Goal: Task Accomplishment & Management: Use online tool/utility

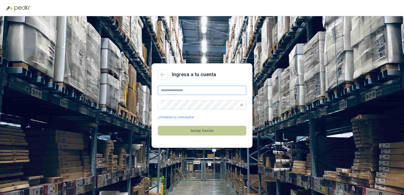
type input "**********"
click at [195, 133] on button "Iniciar Sesión" at bounding box center [202, 131] width 88 height 10
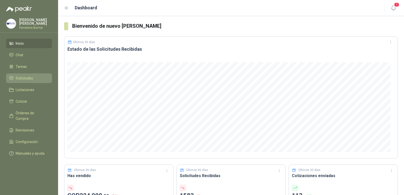
click at [27, 79] on span "Solicitudes" at bounding box center [24, 79] width 17 height 6
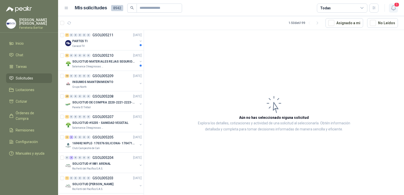
click at [393, 7] on icon "button" at bounding box center [393, 8] width 6 height 6
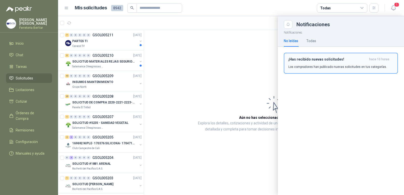
click at [353, 63] on div "¡Has recibido nuevas solicitudes! hace 10 horas Los compradores han publicado n…" at bounding box center [340, 63] width 105 height 12
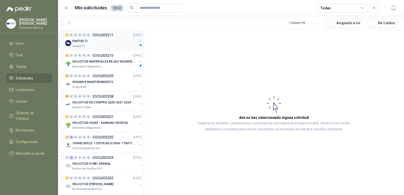
click at [67, 43] on img at bounding box center [68, 43] width 6 height 6
click at [78, 43] on p "PARTES TI" at bounding box center [79, 41] width 15 height 5
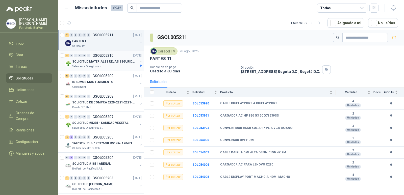
click at [105, 59] on p "SOLICITUD MATERIALES REJAS SEGURIDAD - OFICINA" at bounding box center [103, 61] width 63 height 5
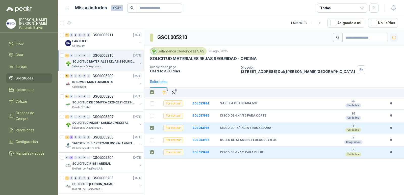
click at [392, 38] on icon "button" at bounding box center [394, 38] width 4 height 4
drag, startPoint x: 392, startPoint y: 38, endPoint x: 250, endPoint y: 175, distance: 197.4
click at [250, 175] on div "GSOL005210 Salamanca Oleaginosas SAS [DATE] SOLICITUD MATERIALES REJAS SEGURIDA…" at bounding box center [274, 113] width 260 height 167
click at [42, 102] on li "Cotizar 5" at bounding box center [29, 102] width 40 height 6
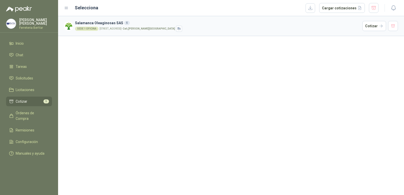
click at [214, 30] on div "SEDE 1 OFICINA [STREET_ADDRESS][PERSON_NAME]" at bounding box center [217, 29] width 285 height 6
click at [371, 25] on button "Cotizar" at bounding box center [374, 26] width 24 height 10
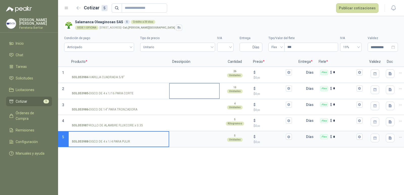
click at [170, 92] on textarea at bounding box center [195, 90] width 50 height 12
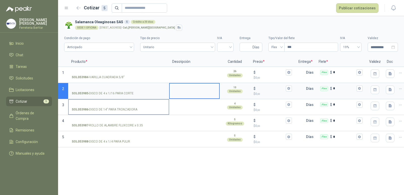
click at [109, 103] on input "SOL053986 - DISCO DE 14" PARA TRONZADORA" at bounding box center [119, 105] width 94 height 4
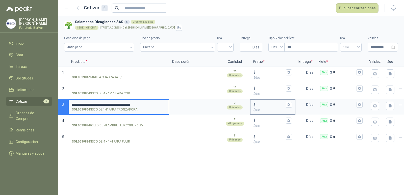
click at [266, 107] on input "$ $ 0 ,00" at bounding box center [271, 105] width 28 height 4
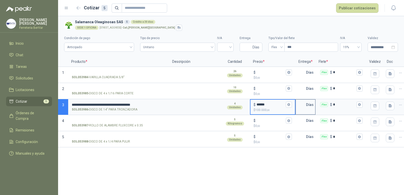
type input "******"
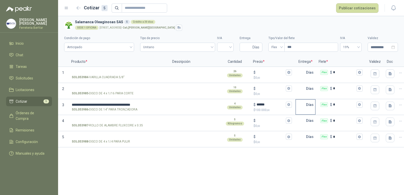
click at [307, 105] on p "Días" at bounding box center [311, 105] width 10 height 10
click at [305, 105] on input "text" at bounding box center [301, 105] width 10 height 10
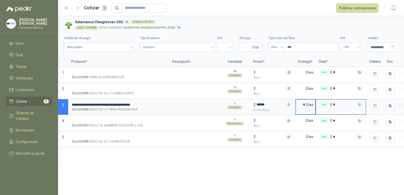
type input "*"
click at [334, 104] on input "*" at bounding box center [344, 105] width 22 height 4
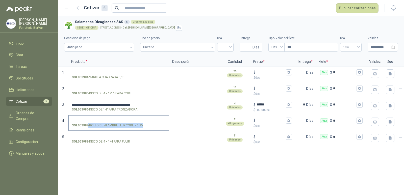
copy p "- ROLLO DE ALAMBRE FLUXCORE x 0.35"
drag, startPoint x: 89, startPoint y: 123, endPoint x: 143, endPoint y: 129, distance: 54.1
click at [143, 129] on label "SOL053987 - ROLLO DE ALAMBRE FLUXCORE x 0.35" at bounding box center [119, 123] width 100 height 14
click at [118, 161] on div "**********" at bounding box center [231, 105] width 346 height 179
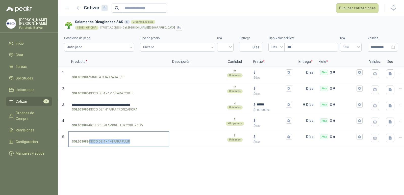
drag, startPoint x: 90, startPoint y: 141, endPoint x: 131, endPoint y: 147, distance: 41.5
click at [131, 147] on div "SOL053988 - DISCO DE 4 x 1/4 PARA PULIR" at bounding box center [118, 139] width 101 height 16
copy p "DISCO DE 4 x 1/4 PARA PULIR"
click at [118, 136] on input "SOL053988 - DISCO DE 4 x 1/4 PARA PULIR" at bounding box center [119, 137] width 94 height 4
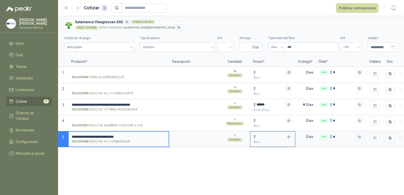
click at [266, 136] on input "$ $ 0 ,00" at bounding box center [271, 137] width 28 height 4
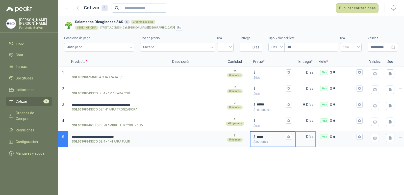
type input "*****"
click at [307, 138] on p "Días" at bounding box center [311, 137] width 10 height 10
click at [305, 137] on input "text" at bounding box center [301, 137] width 10 height 10
type input "*"
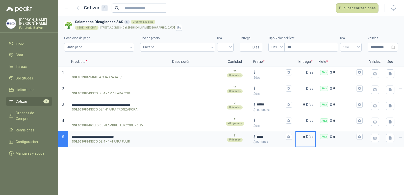
click at [203, 173] on div "**********" at bounding box center [231, 105] width 346 height 179
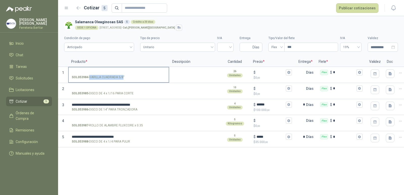
drag, startPoint x: 90, startPoint y: 76, endPoint x: 123, endPoint y: 77, distance: 33.1
click at [123, 77] on p "SOL053984 - VARILLA CUADRADA 5/8"" at bounding box center [98, 77] width 53 height 5
copy p "VARILLA CUADRADA 5/8"
drag, startPoint x: 89, startPoint y: 94, endPoint x: 133, endPoint y: 93, distance: 43.7
click at [133, 93] on p "SOL053985 - DISCO DE 4 x 1/16 PARA CORTE" at bounding box center [103, 93] width 62 height 5
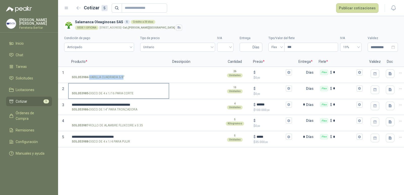
copy p "-"
click at [98, 164] on div "**********" at bounding box center [231, 105] width 346 height 179
drag, startPoint x: 89, startPoint y: 92, endPoint x: 132, endPoint y: 94, distance: 43.5
click at [132, 94] on p "SOL053985 - DISCO DE 4 x 1/16 PARA CORTE" at bounding box center [103, 93] width 62 height 5
copy p "DISCO DE 4 x 1/16 PARA CORTE"
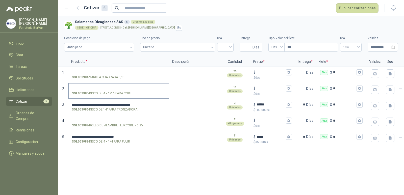
click at [123, 86] on label "SOL053985 - DISCO DE 4 x 1/16 PARA CORTE" at bounding box center [119, 91] width 100 height 14
click at [123, 87] on input "SOL053985 - DISCO DE 4 x 1/16 PARA CORTE" at bounding box center [119, 89] width 94 height 4
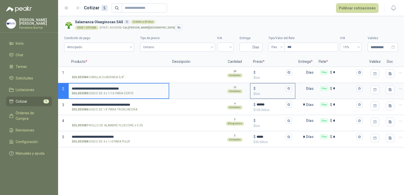
click at [262, 88] on input "$ $ 0 ,00" at bounding box center [271, 89] width 28 height 4
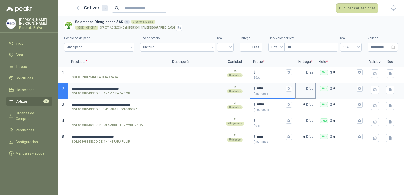
type input "*****"
click at [306, 89] on input "text" at bounding box center [301, 89] width 10 height 10
type input "*"
click at [233, 165] on div "**********" at bounding box center [231, 105] width 346 height 179
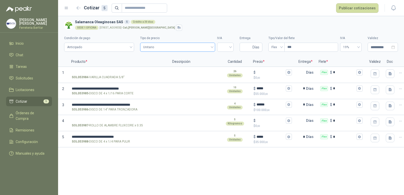
click at [205, 49] on span "Unitario" at bounding box center [177, 47] width 69 height 8
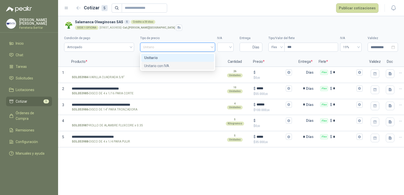
click at [197, 66] on div "Unitario con IVA" at bounding box center [177, 66] width 67 height 6
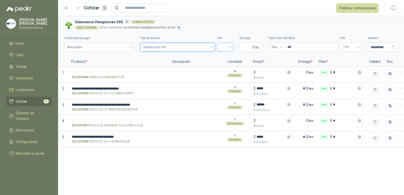
click at [229, 47] on input "search" at bounding box center [225, 47] width 10 height 8
click at [229, 56] on div "19%" at bounding box center [225, 58] width 8 height 6
click at [308, 45] on input "***" at bounding box center [311, 47] width 53 height 9
type input "****"
type input "*******"
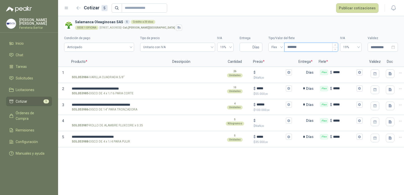
type input "********"
click at [346, 10] on button "Publicar cotizaciones" at bounding box center [357, 8] width 42 height 10
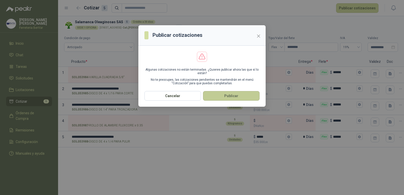
click at [251, 92] on button "Publicar" at bounding box center [231, 96] width 57 height 10
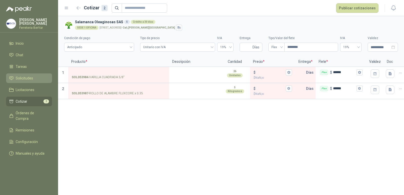
click at [32, 81] on span "Solicitudes" at bounding box center [24, 79] width 17 height 6
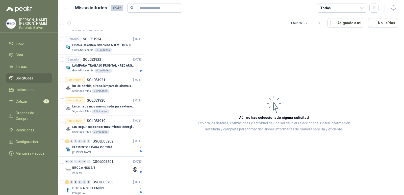
scroll to position [164, 0]
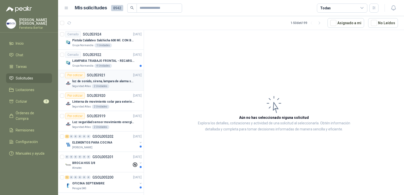
click at [121, 77] on div "Por cotizar SOL053921 [DATE]" at bounding box center [103, 75] width 77 height 6
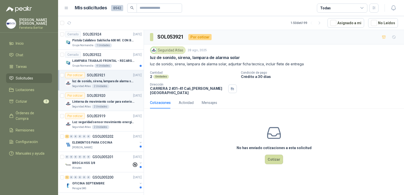
click at [112, 96] on div "Por cotizar SOL053920 [DATE]" at bounding box center [103, 96] width 77 height 6
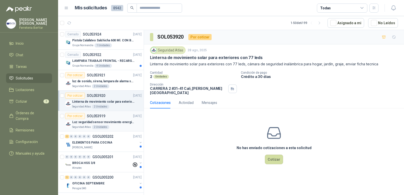
click at [116, 116] on div "Por cotizar SOL053919 [DATE]" at bounding box center [103, 116] width 77 height 6
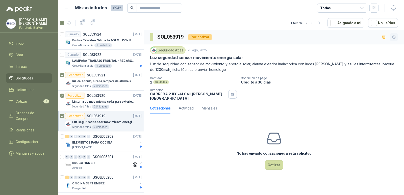
click at [393, 37] on icon "button" at bounding box center [394, 37] width 4 height 4
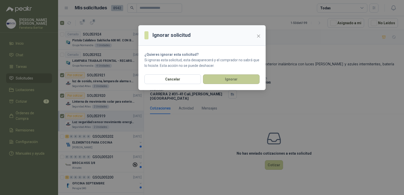
click at [237, 76] on button "Ignorar" at bounding box center [231, 80] width 57 height 10
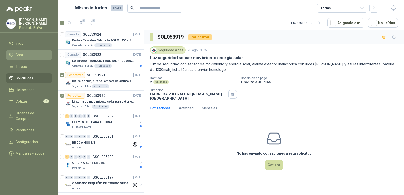
click at [37, 55] on li "Chat" at bounding box center [29, 55] width 40 height 6
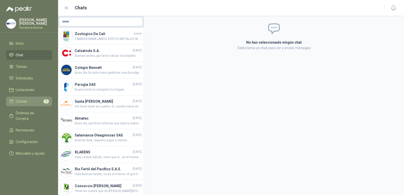
click at [40, 101] on li "Cotizar 2" at bounding box center [29, 102] width 40 height 6
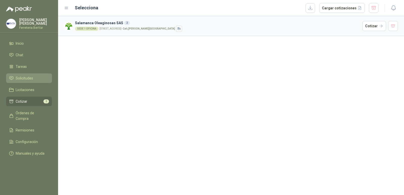
click at [29, 76] on span "Solicitudes" at bounding box center [24, 79] width 17 height 6
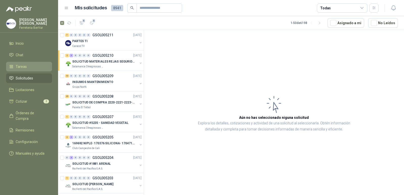
click at [15, 63] on link "Tareas" at bounding box center [29, 67] width 46 height 10
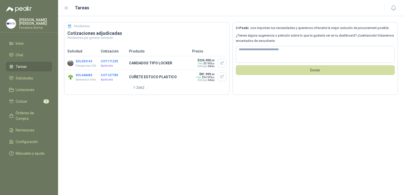
click at [142, 89] on div "1 - 2 de 2" at bounding box center [147, 88] width 28 height 8
click at [84, 61] on button "SOL053143" at bounding box center [84, 62] width 17 height 4
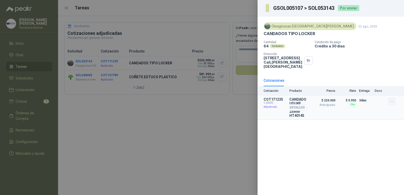
click at [392, 102] on icon "button" at bounding box center [392, 102] width 2 height 0
click at [365, 128] on div "Oleaginosas [GEOGRAPHIC_DATA][PERSON_NAME] [DATE] CANDADOS TIPO LOCKER Cantidad…" at bounding box center [331, 105] width 146 height 179
drag, startPoint x: 365, startPoint y: 128, endPoint x: 262, endPoint y: 142, distance: 103.6
click at [262, 144] on div "Oleaginosas [GEOGRAPHIC_DATA][PERSON_NAME] [DATE] CANDADOS TIPO LOCKER Cantidad…" at bounding box center [331, 105] width 146 height 179
click at [284, 27] on div "Oleaginosas [GEOGRAPHIC_DATA][PERSON_NAME]" at bounding box center [310, 26] width 93 height 8
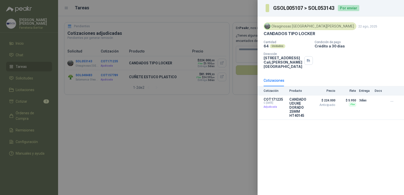
click at [267, 27] on img at bounding box center [268, 26] width 6 height 6
click at [294, 104] on button "Detalles" at bounding box center [295, 107] width 24 height 7
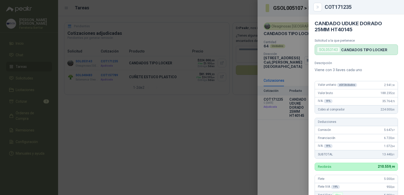
click at [289, 133] on div at bounding box center [202, 97] width 404 height 195
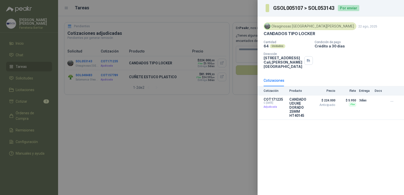
click at [248, 145] on div at bounding box center [202, 97] width 404 height 195
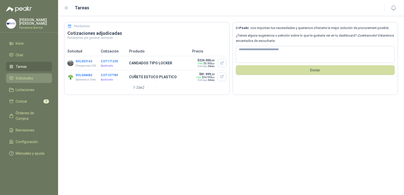
click at [39, 77] on li "Solicitudes" at bounding box center [29, 79] width 40 height 6
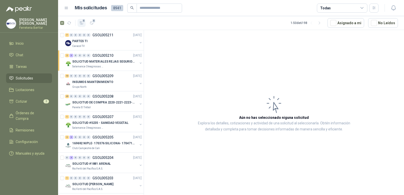
click at [81, 24] on icon "button" at bounding box center [82, 22] width 4 height 3
click at [45, 102] on span "5" at bounding box center [46, 102] width 6 height 4
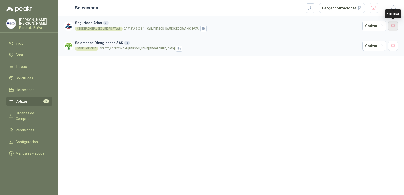
click at [392, 23] on button "button" at bounding box center [393, 26] width 10 height 10
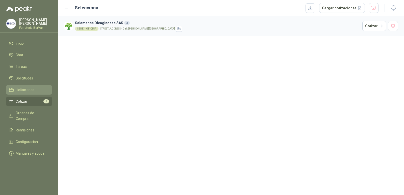
click at [40, 91] on li "Licitaciones" at bounding box center [29, 90] width 40 height 6
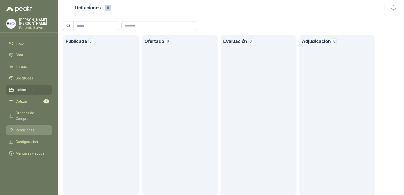
click at [34, 128] on span "Remisiones" at bounding box center [25, 131] width 19 height 6
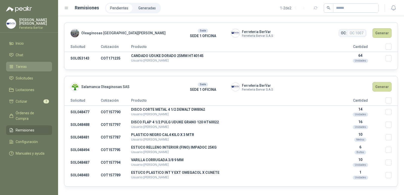
click at [25, 64] on link "Tareas" at bounding box center [29, 67] width 46 height 10
